Goal: Information Seeking & Learning: Find specific fact

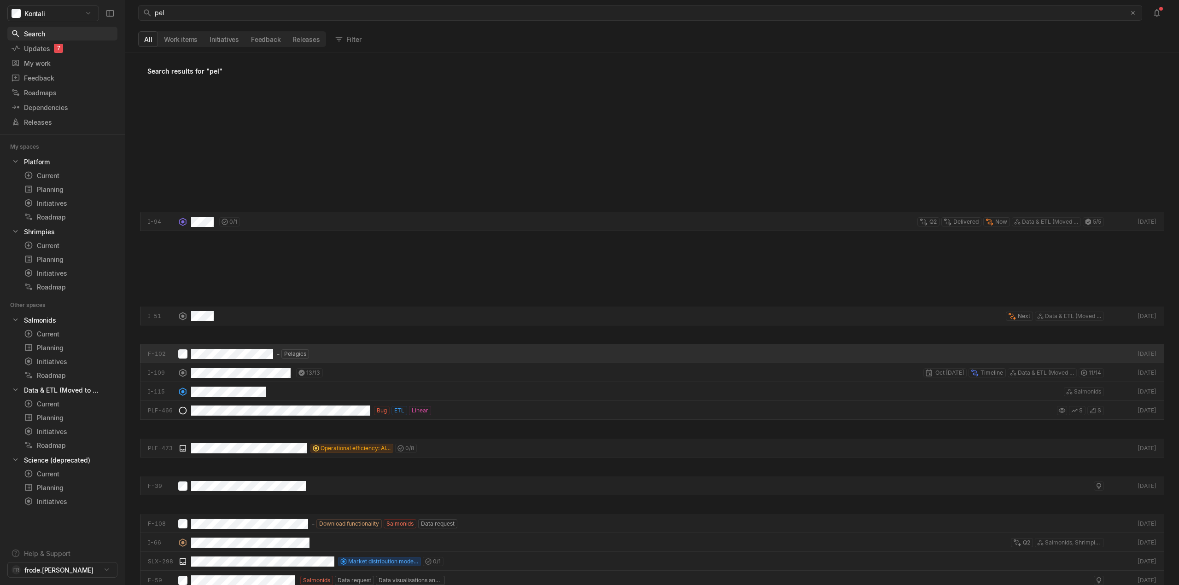
scroll to position [528, 1049]
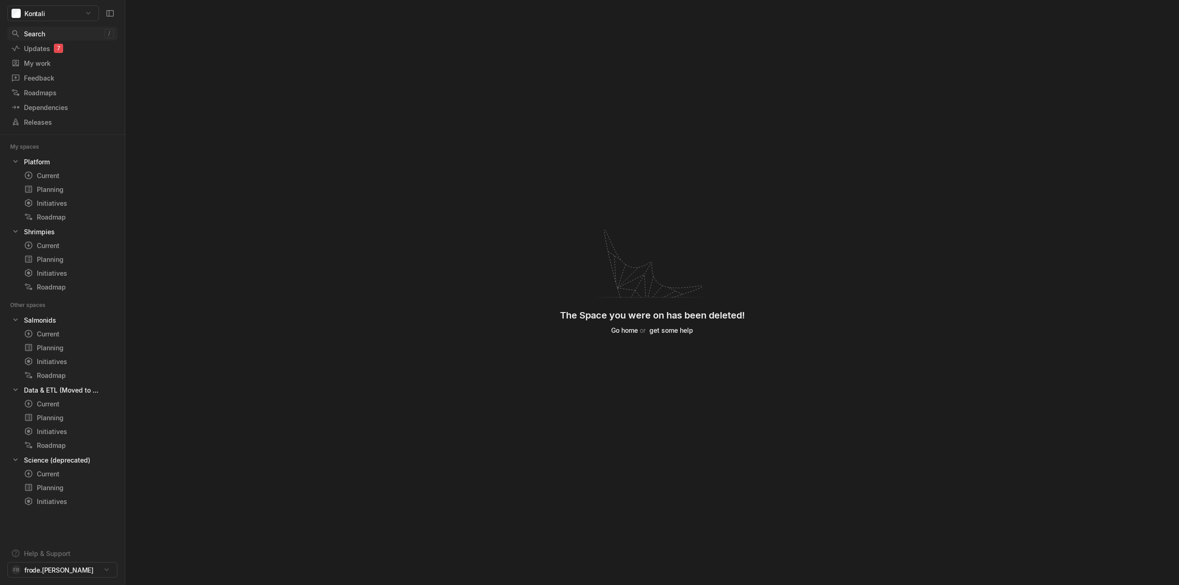
click at [46, 29] on div "Search" at bounding box center [58, 34] width 94 height 10
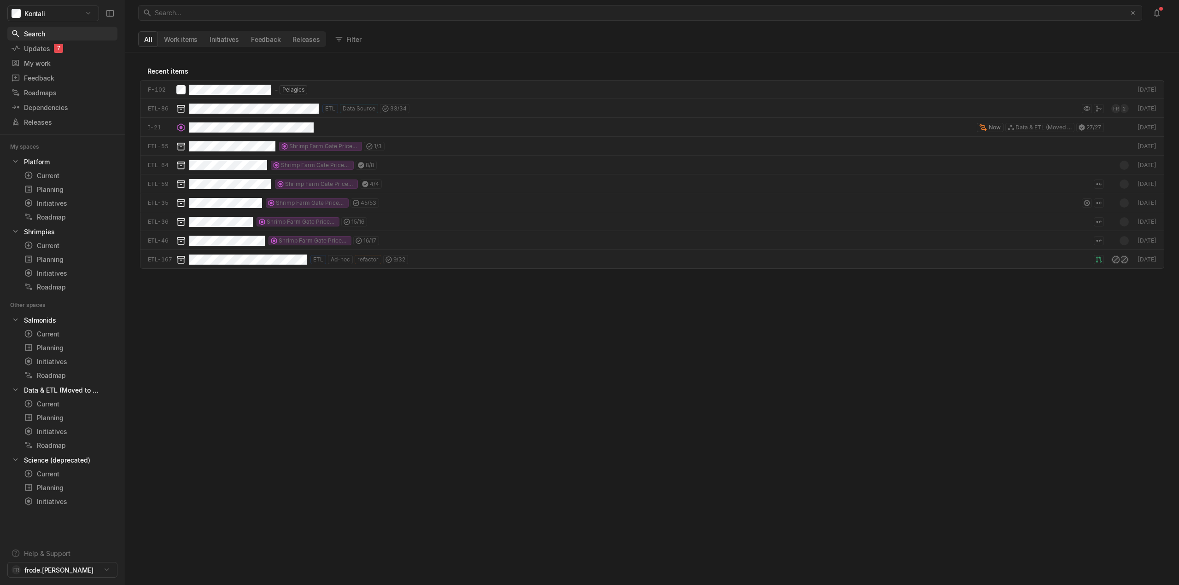
scroll to position [528, 1049]
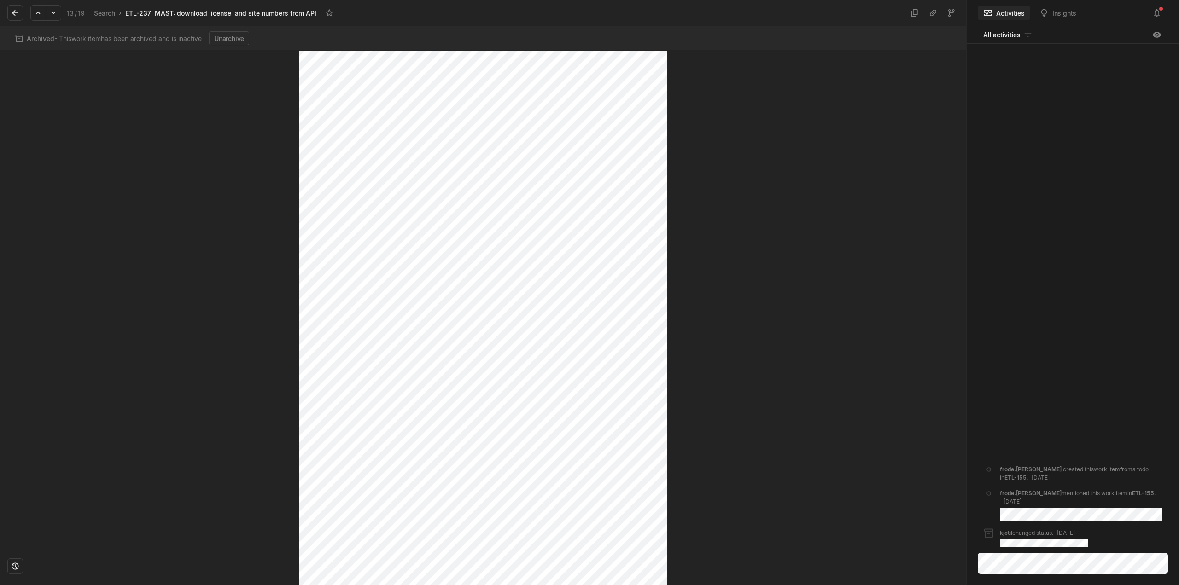
scroll to position [200, 0]
